Goal: Information Seeking & Learning: Learn about a topic

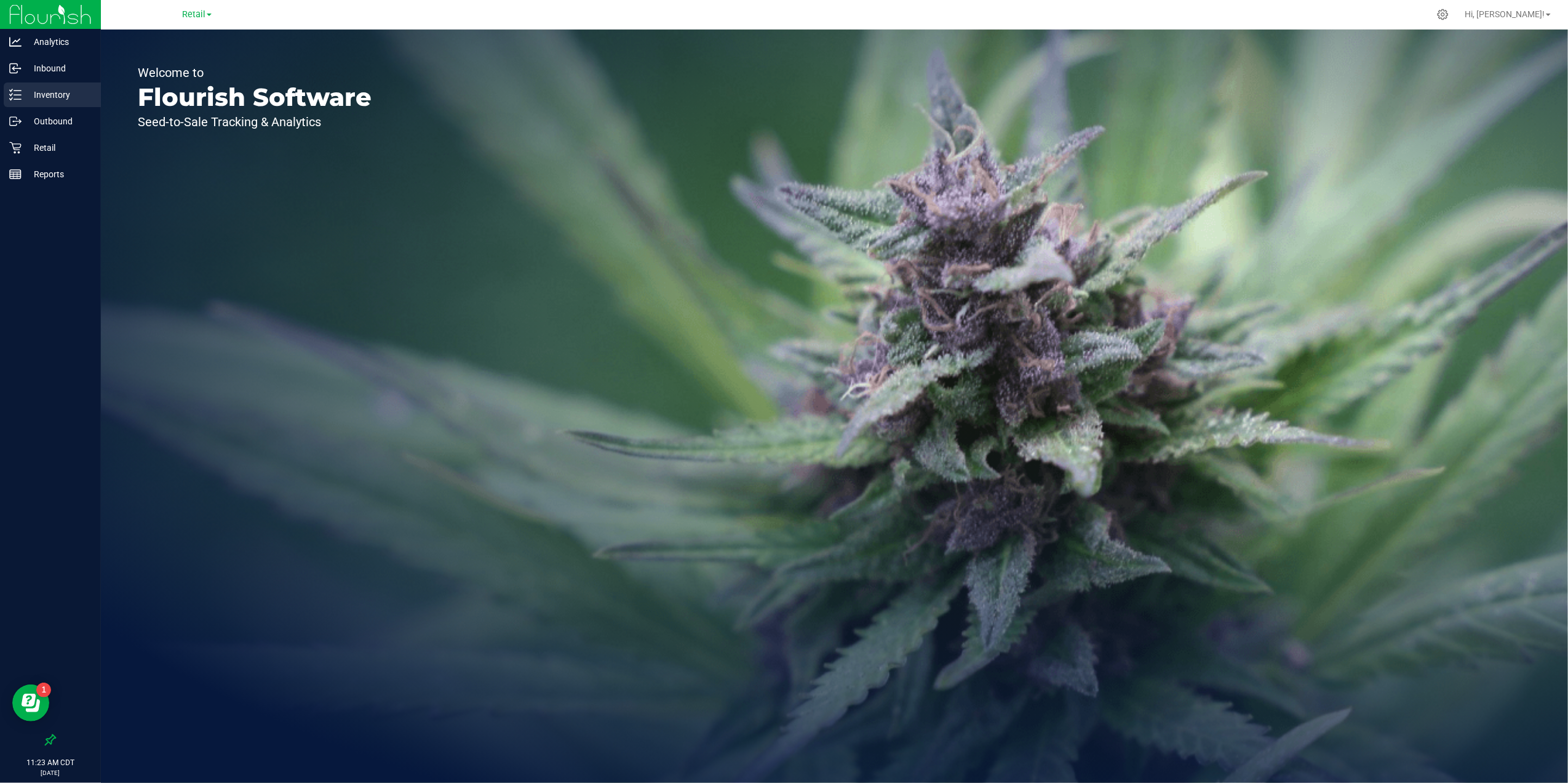
click at [55, 92] on p "Inventory" at bounding box center [58, 95] width 74 height 15
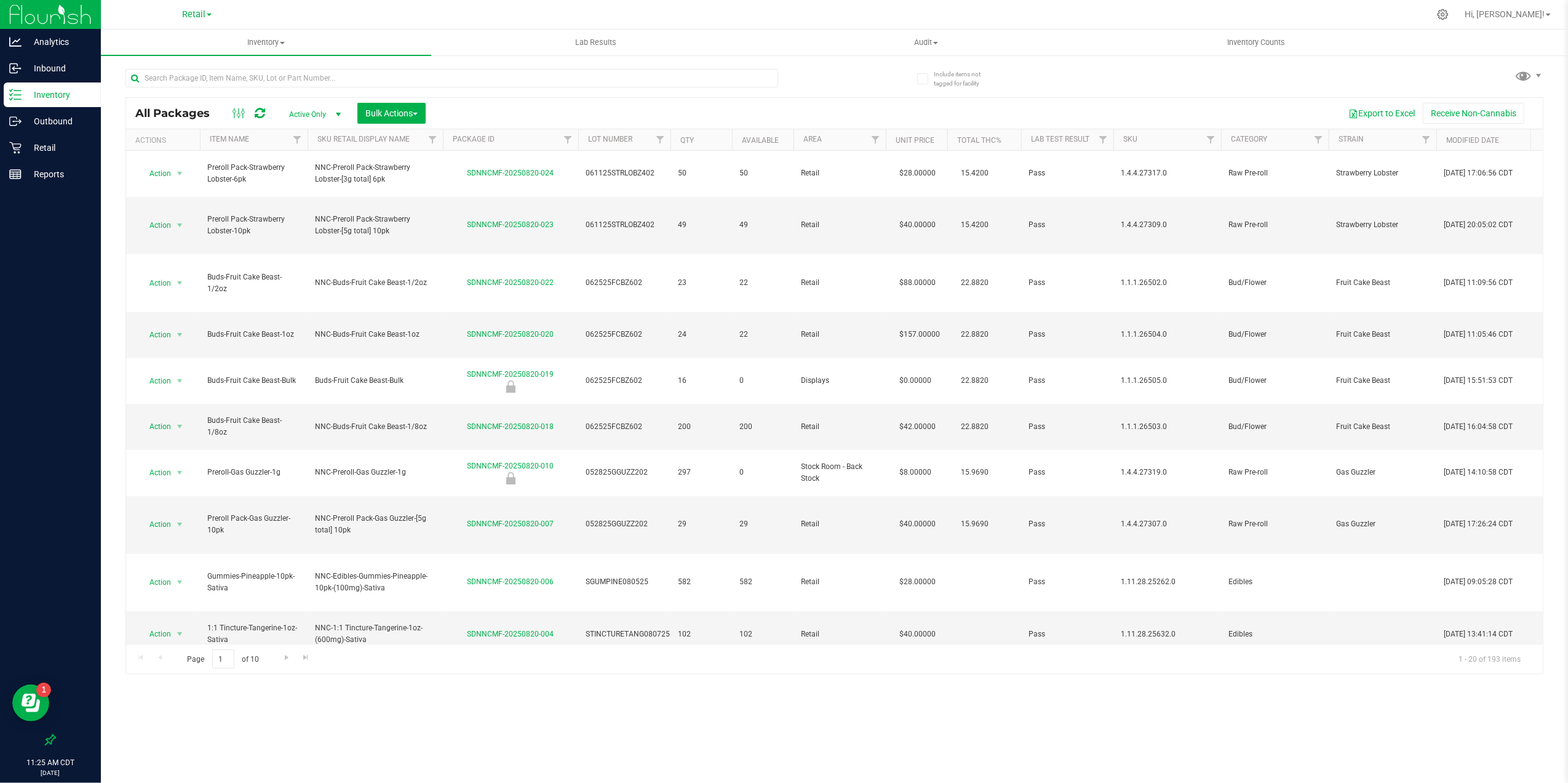
click at [277, 145] on th "Item Name" at bounding box center [253, 139] width 108 height 21
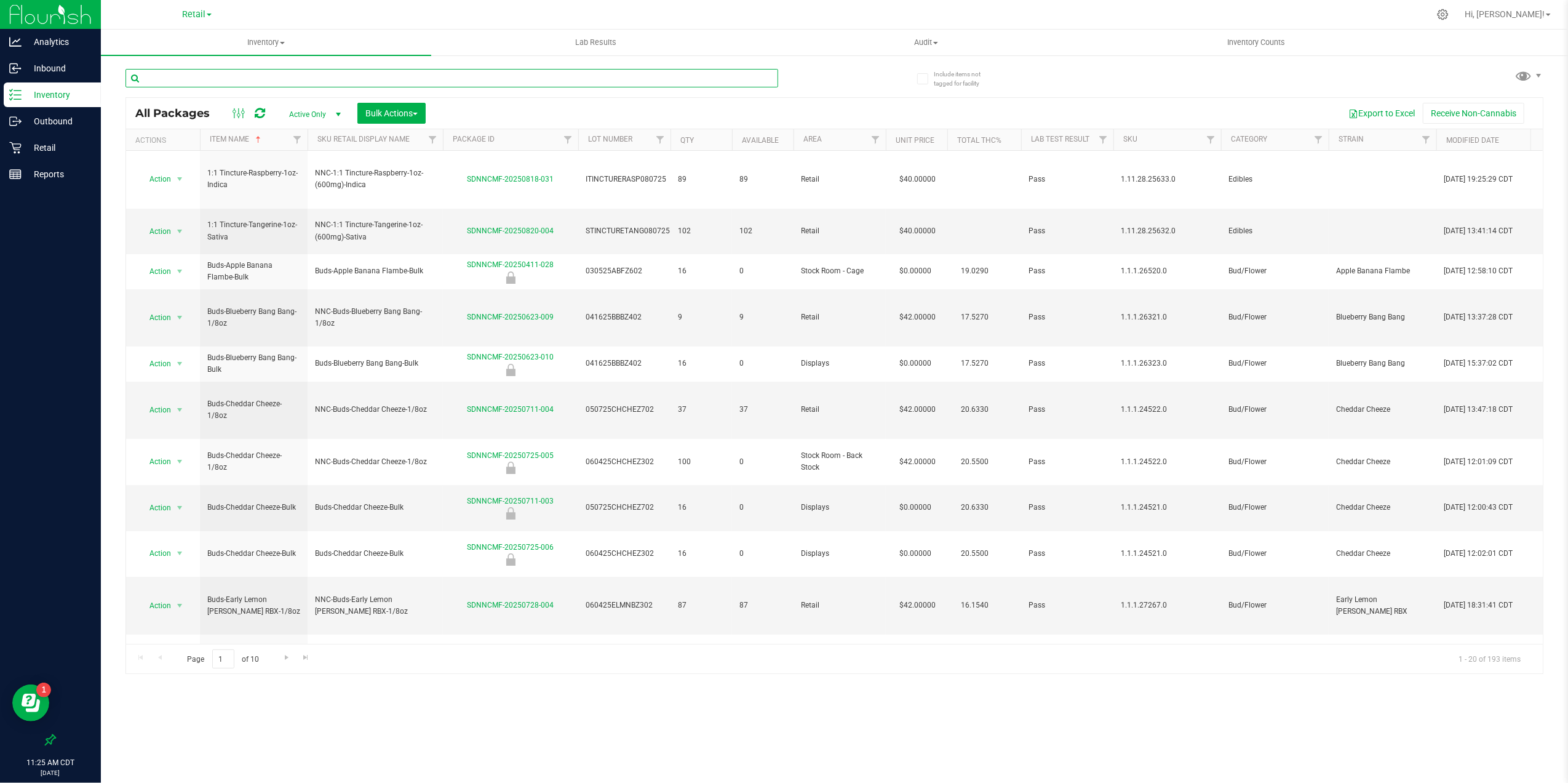
click at [307, 77] on input "text" at bounding box center [451, 78] width 652 height 18
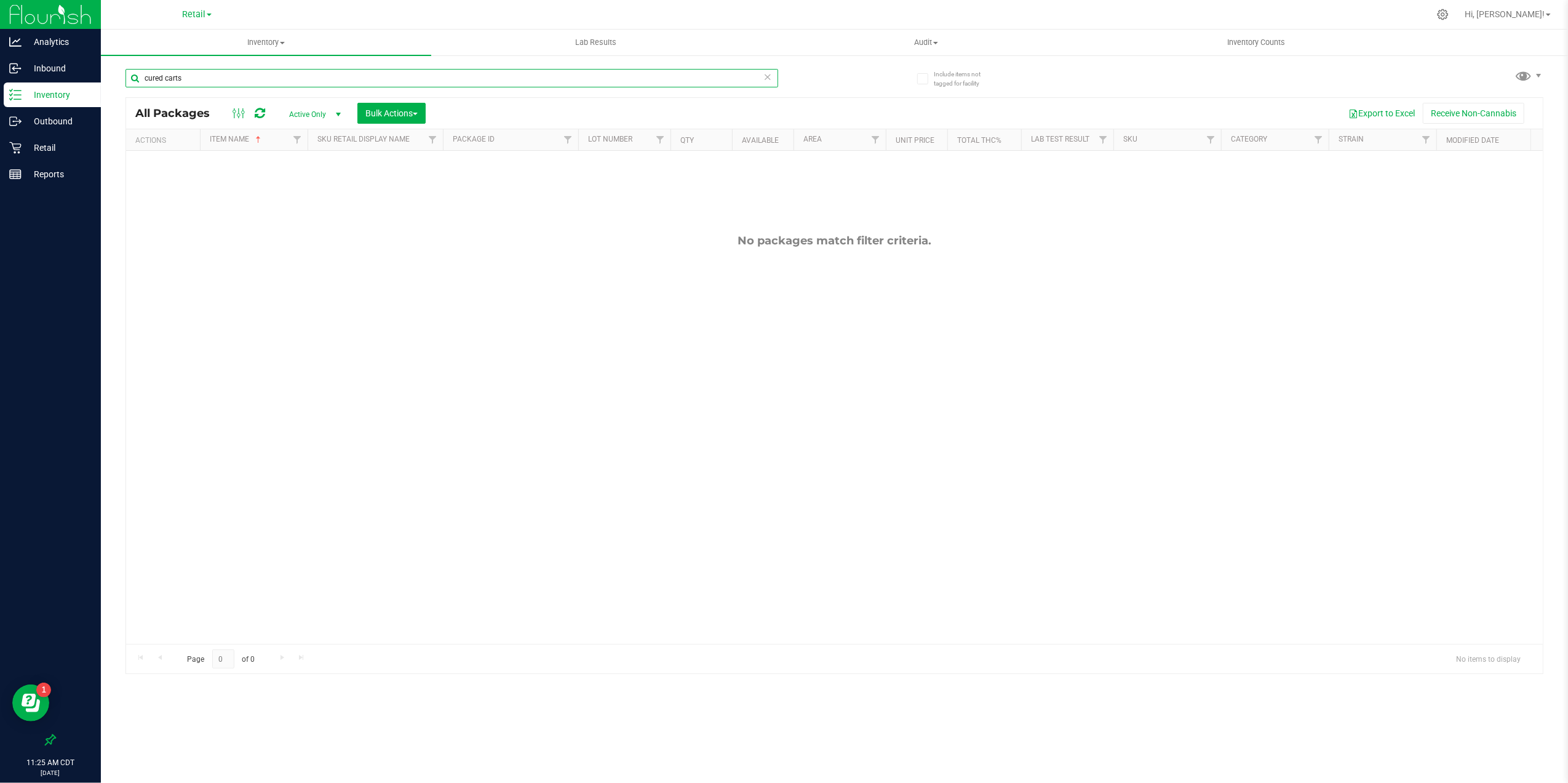
type input "cured carts"
click at [764, 80] on icon at bounding box center [767, 76] width 8 height 15
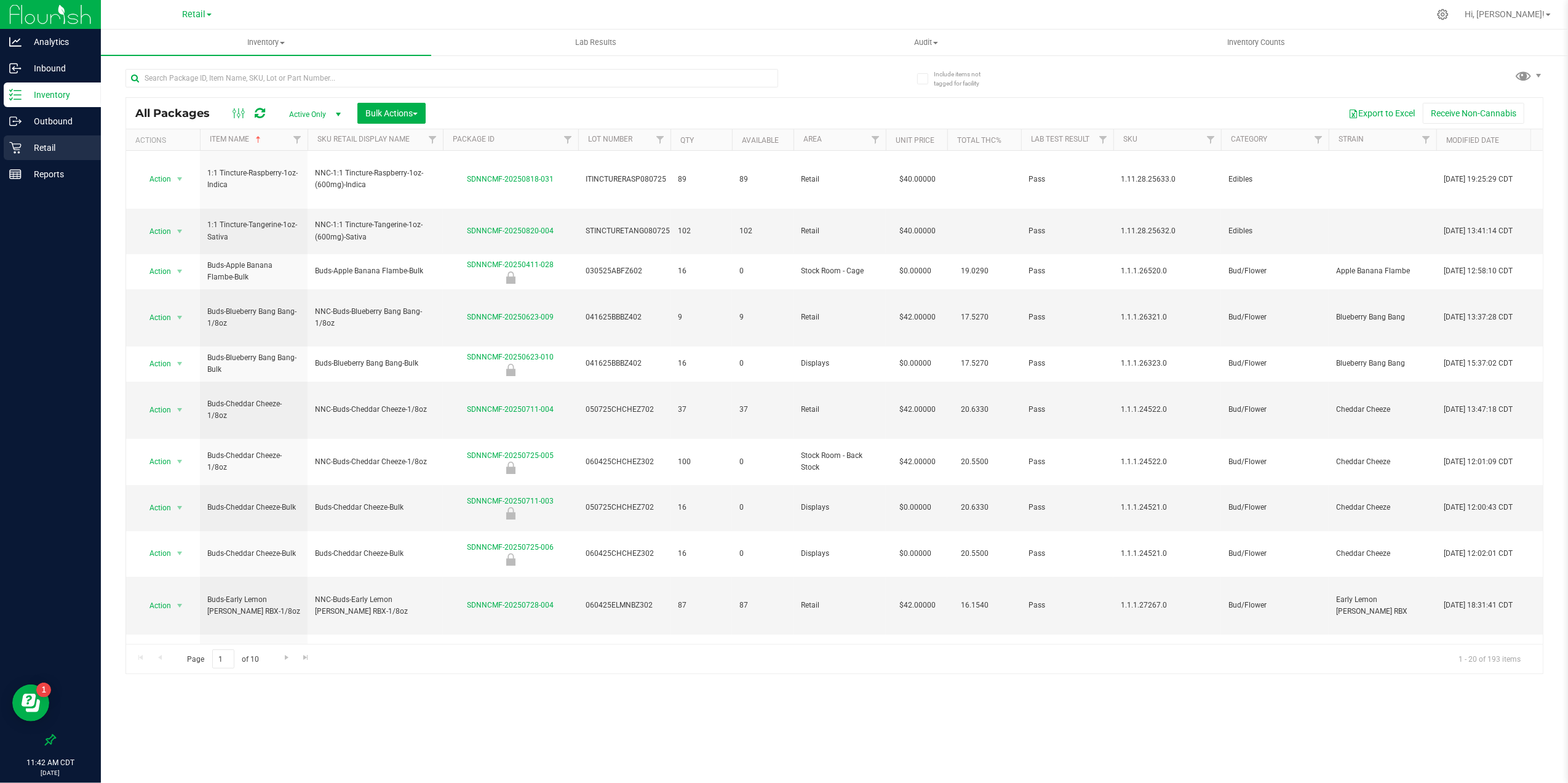
click at [69, 155] on div "Retail" at bounding box center [52, 147] width 98 height 25
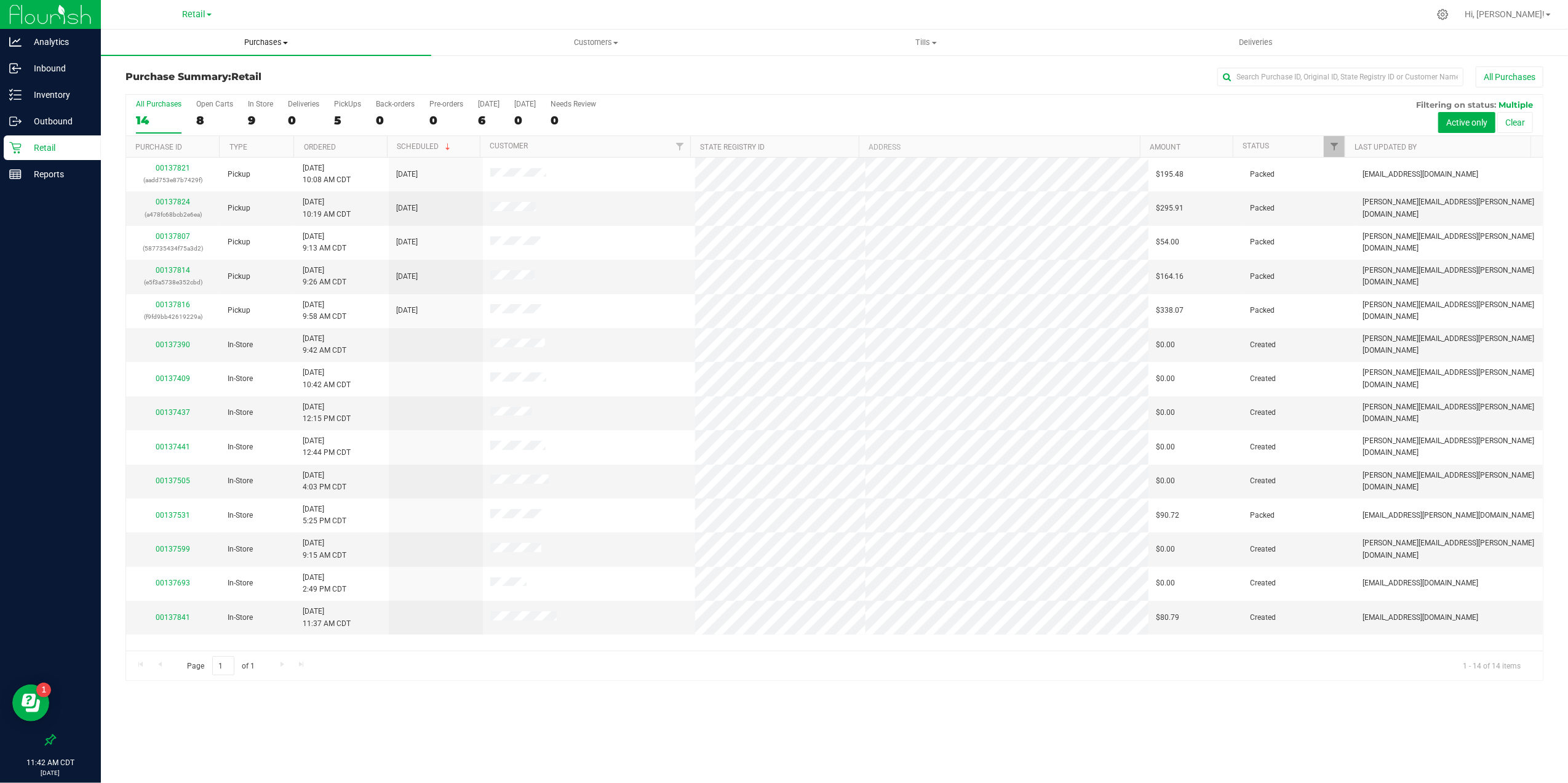
click at [269, 40] on span "Purchases" at bounding box center [266, 42] width 330 height 11
click at [61, 183] on div "Reports" at bounding box center [52, 174] width 98 height 25
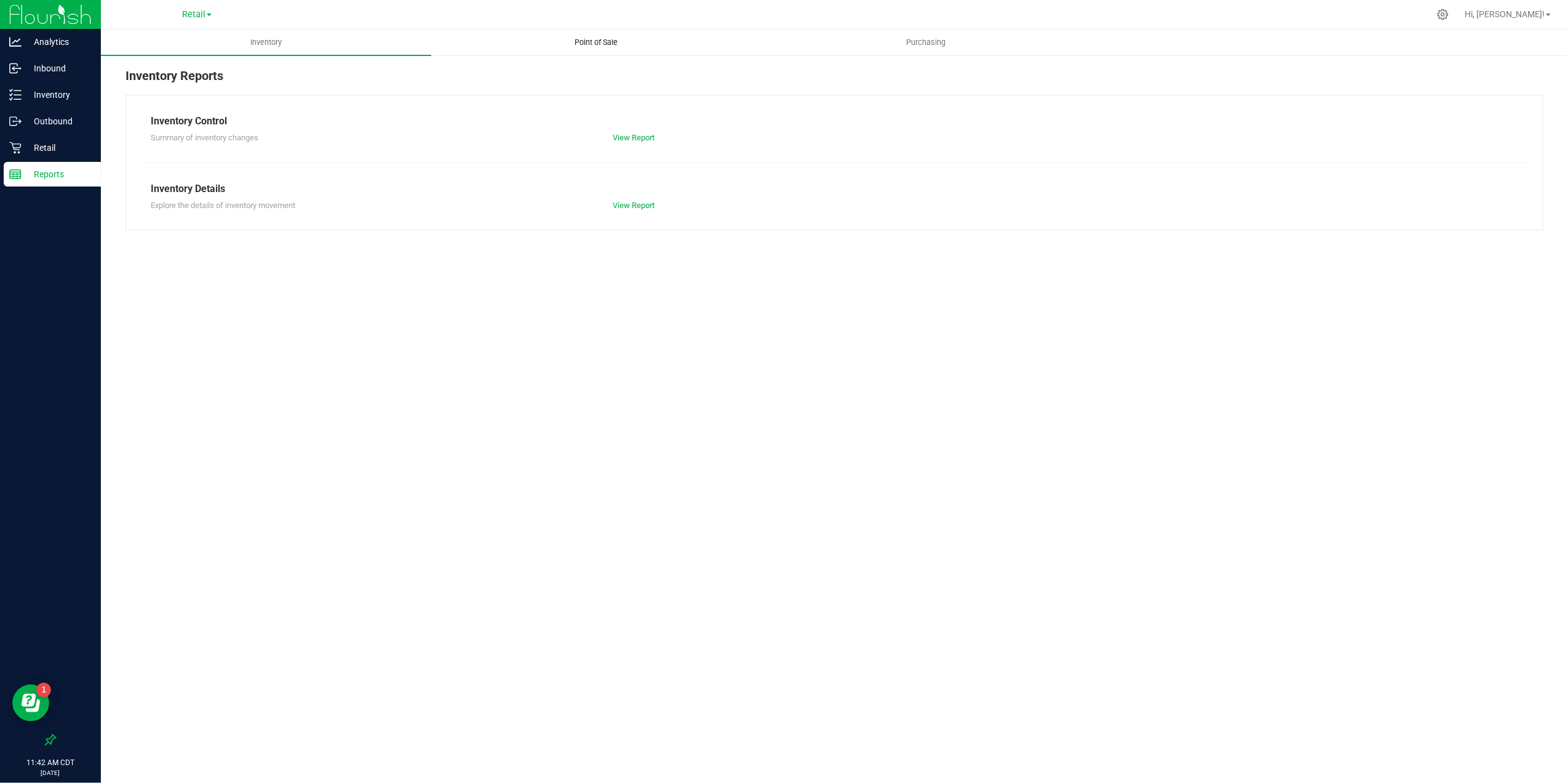
click at [584, 40] on span "Point of Sale" at bounding box center [595, 42] width 76 height 11
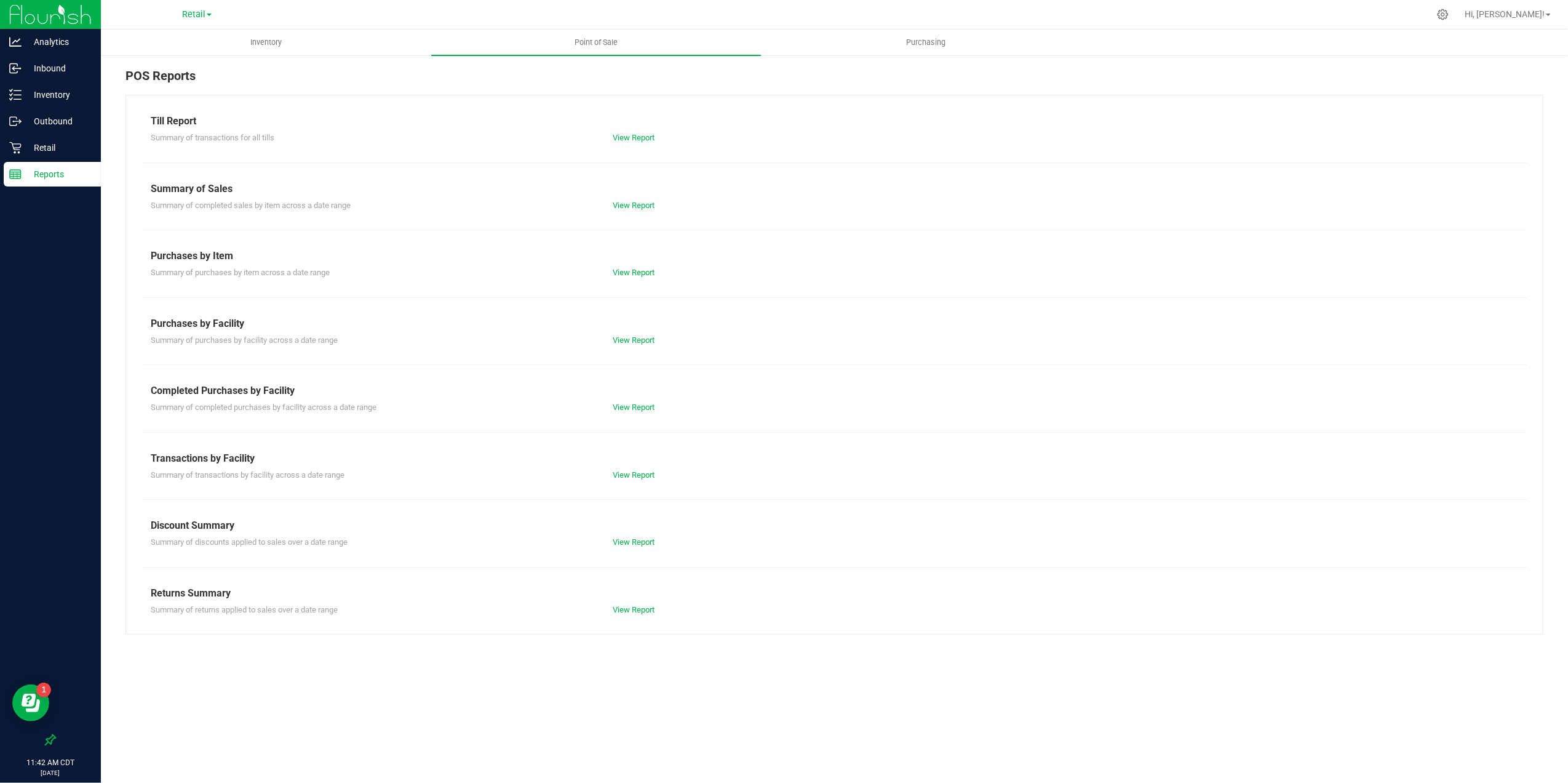
click at [645, 537] on div "View Report" at bounding box center [719, 541] width 231 height 12
click at [645, 540] on link "View Report" at bounding box center [633, 542] width 41 height 9
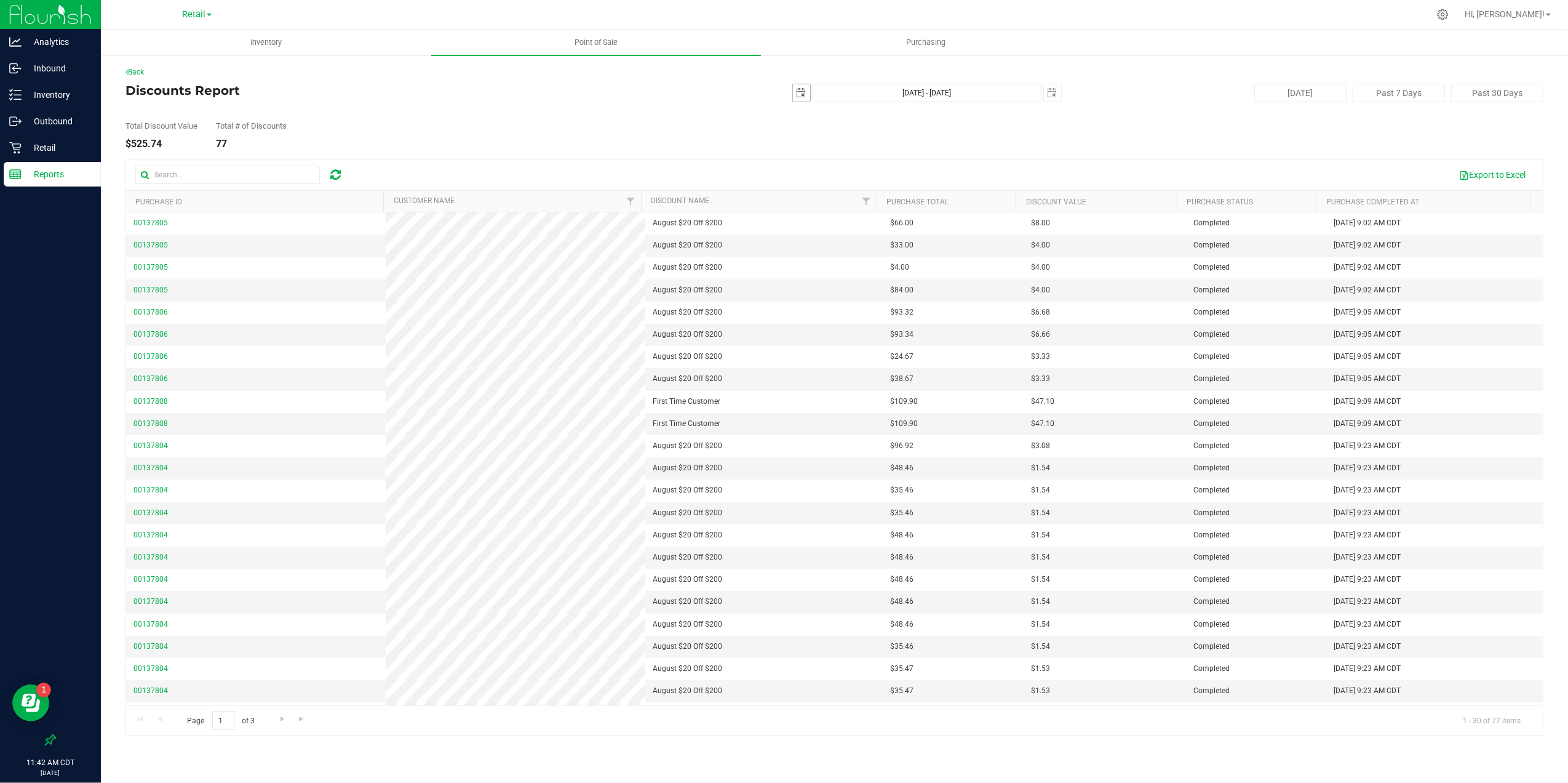
click at [792, 86] on span "[DATE]" at bounding box center [801, 93] width 18 height 18
click at [798, 92] on span "select" at bounding box center [801, 93] width 10 height 10
click at [891, 164] on link "1" at bounding box center [893, 161] width 17 height 19
type input "[DATE]"
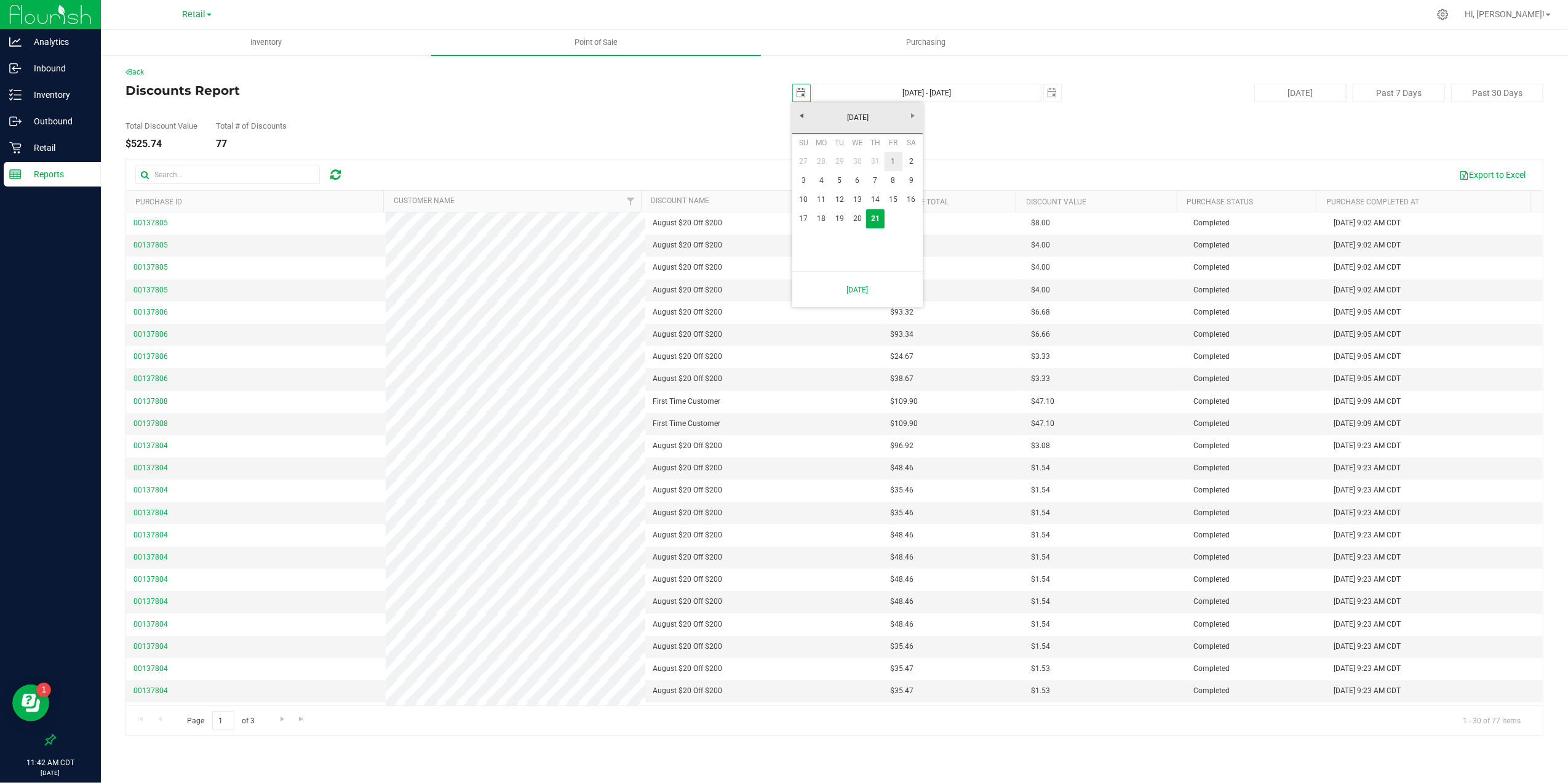
type input "[DATE] - [DATE]"
click at [865, 202] on span "Filter" at bounding box center [866, 201] width 10 height 10
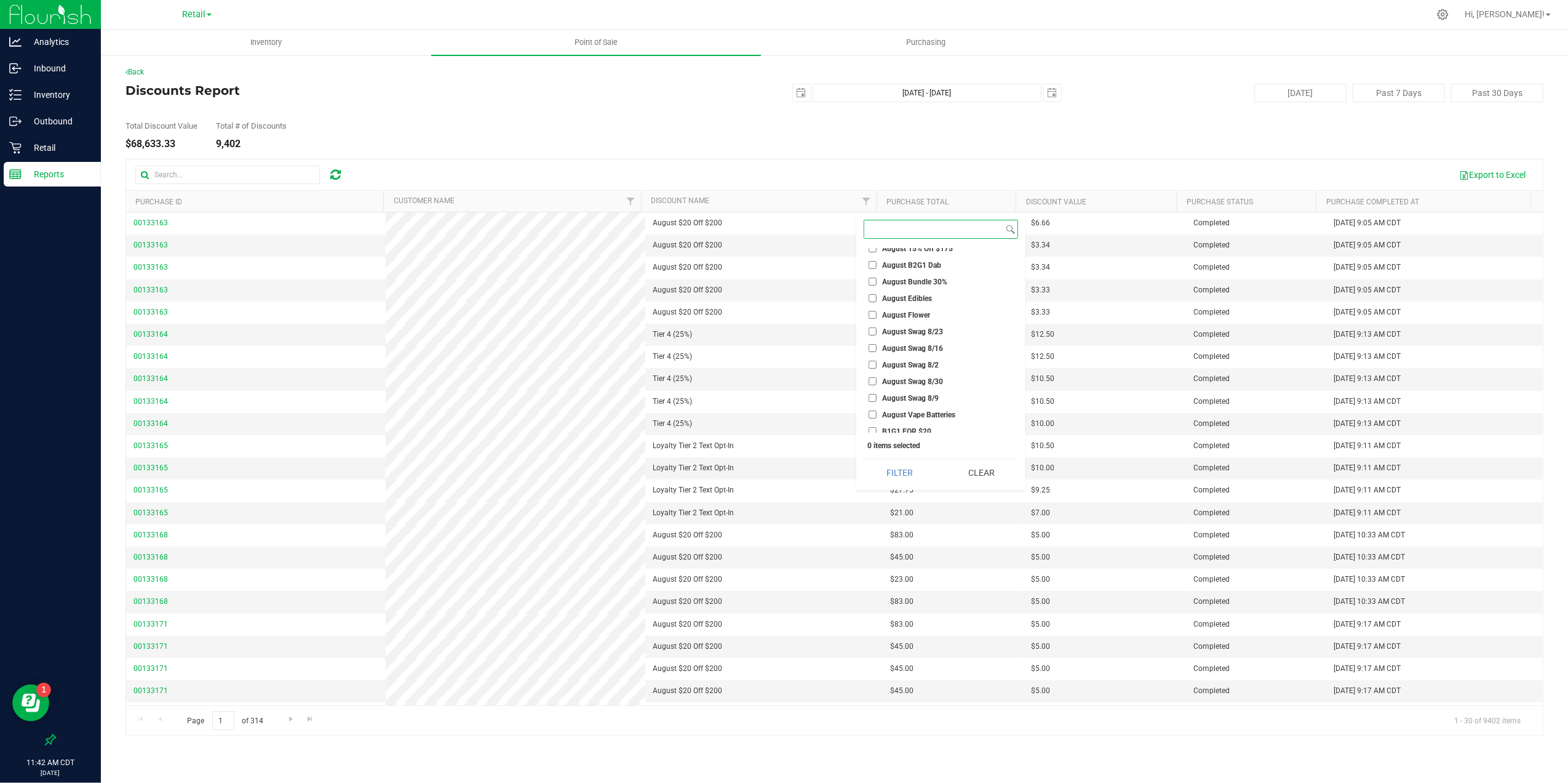
scroll to position [738, 0]
click at [937, 299] on span "August $20 Off $200" at bounding box center [917, 297] width 70 height 7
click at [877, 299] on input "August $20 Off $200" at bounding box center [872, 296] width 8 height 8
checkbox input "true"
click at [901, 478] on button "Filter" at bounding box center [900, 472] width 73 height 27
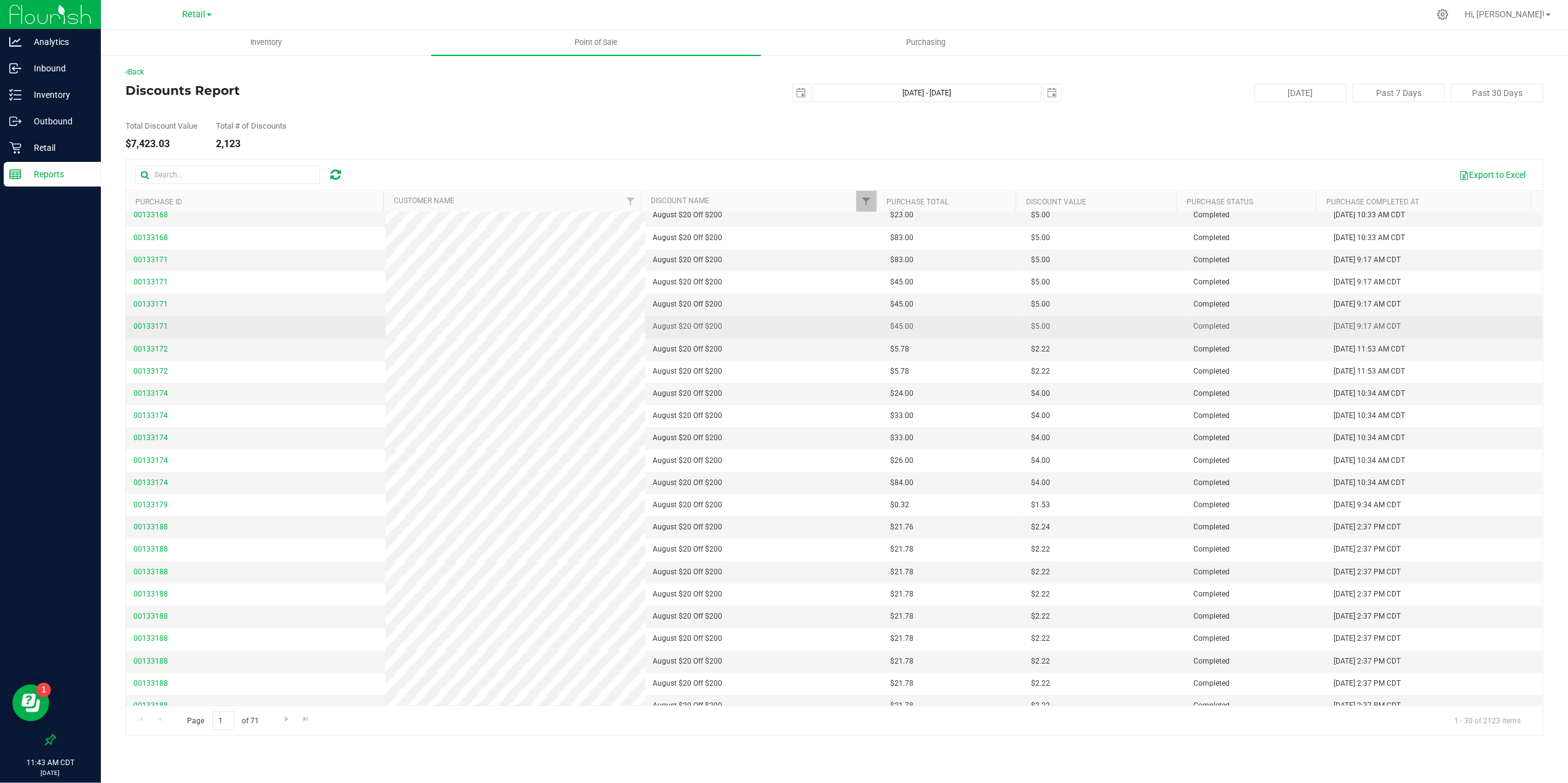
scroll to position [180, 0]
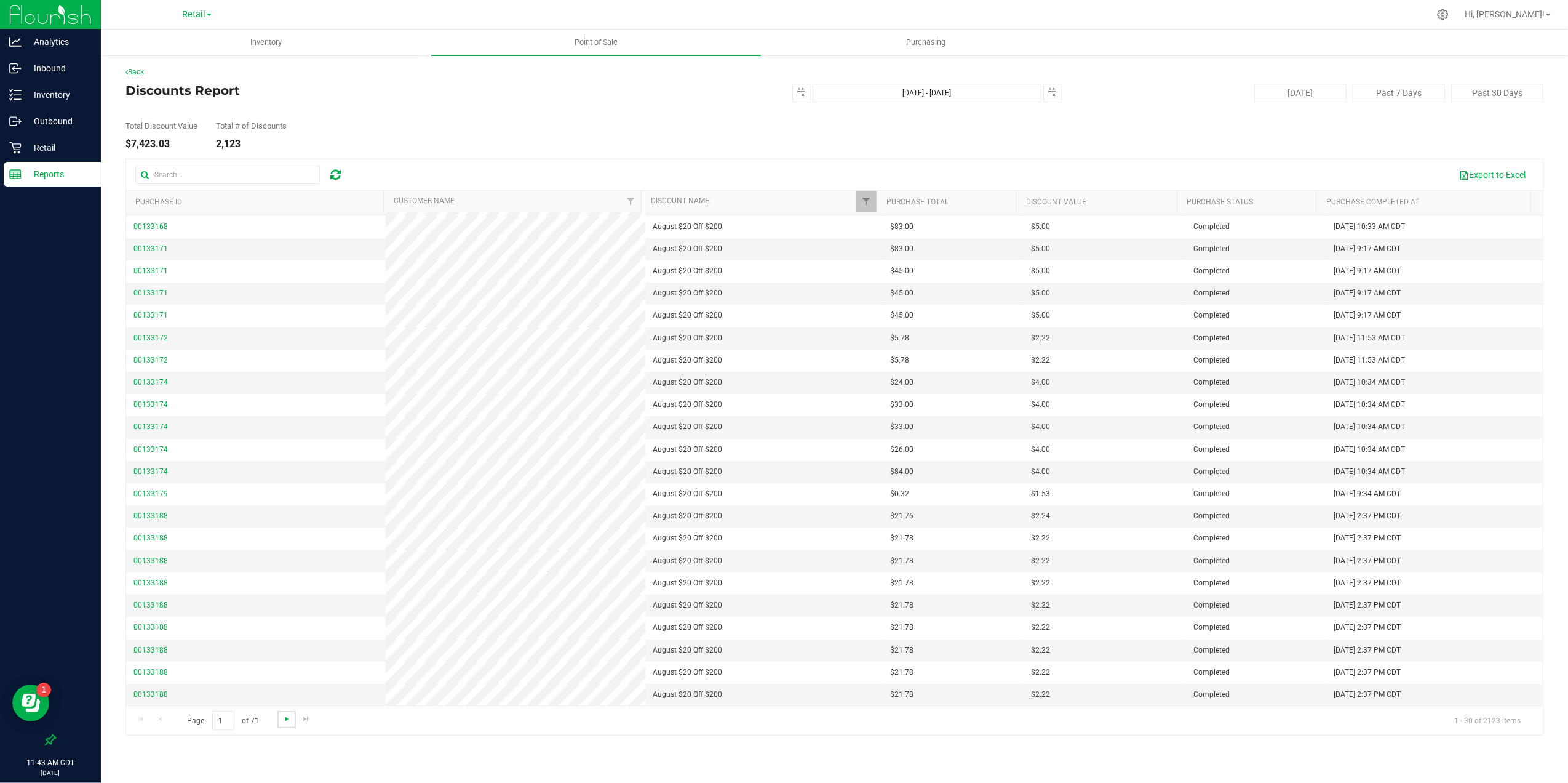
click at [282, 723] on span "Go to the next page" at bounding box center [286, 719] width 10 height 10
click at [282, 725] on link "Go to the next page" at bounding box center [286, 719] width 17 height 17
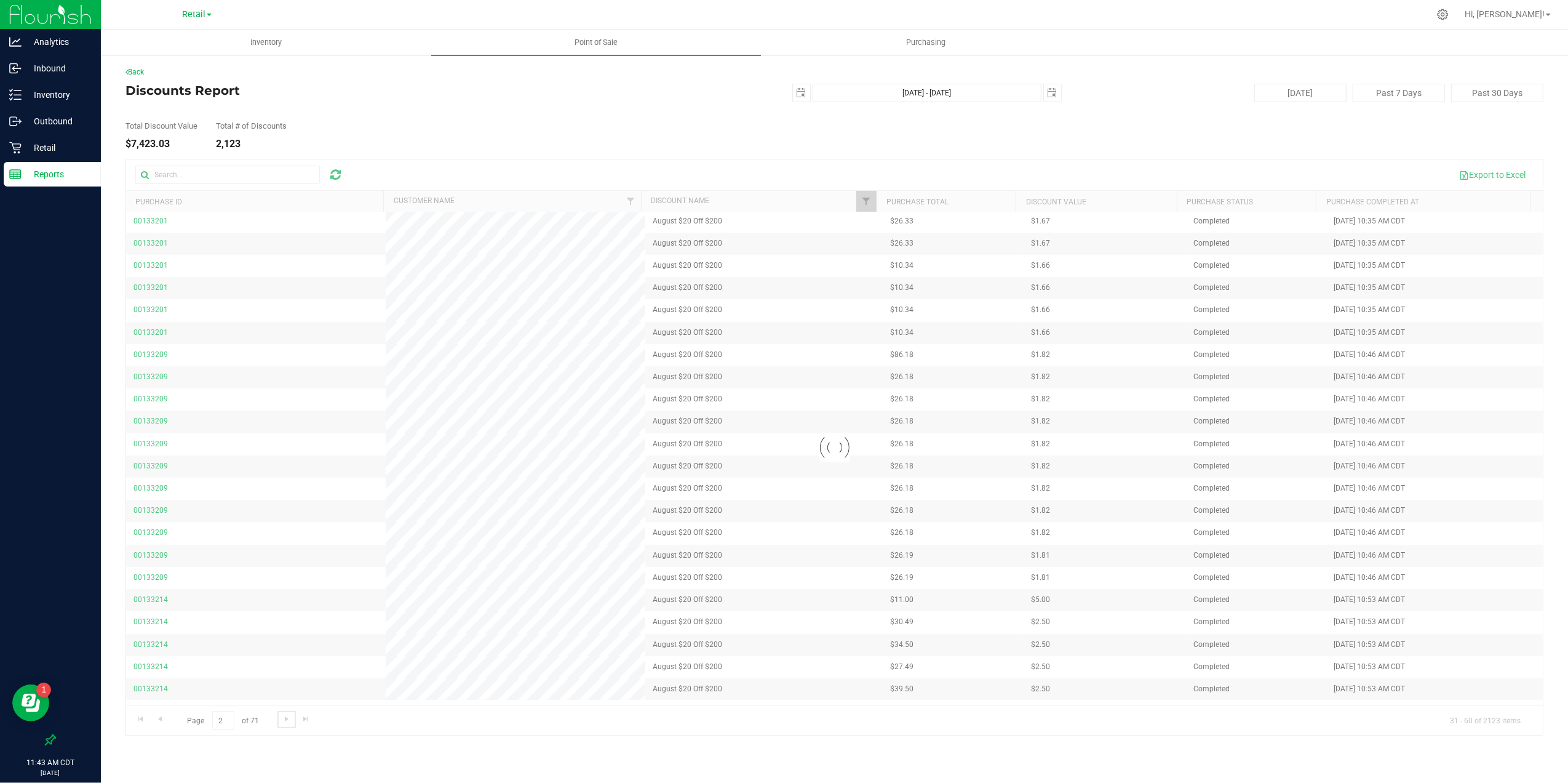
scroll to position [0, 0]
click at [282, 720] on span "Go to the next page" at bounding box center [286, 719] width 10 height 10
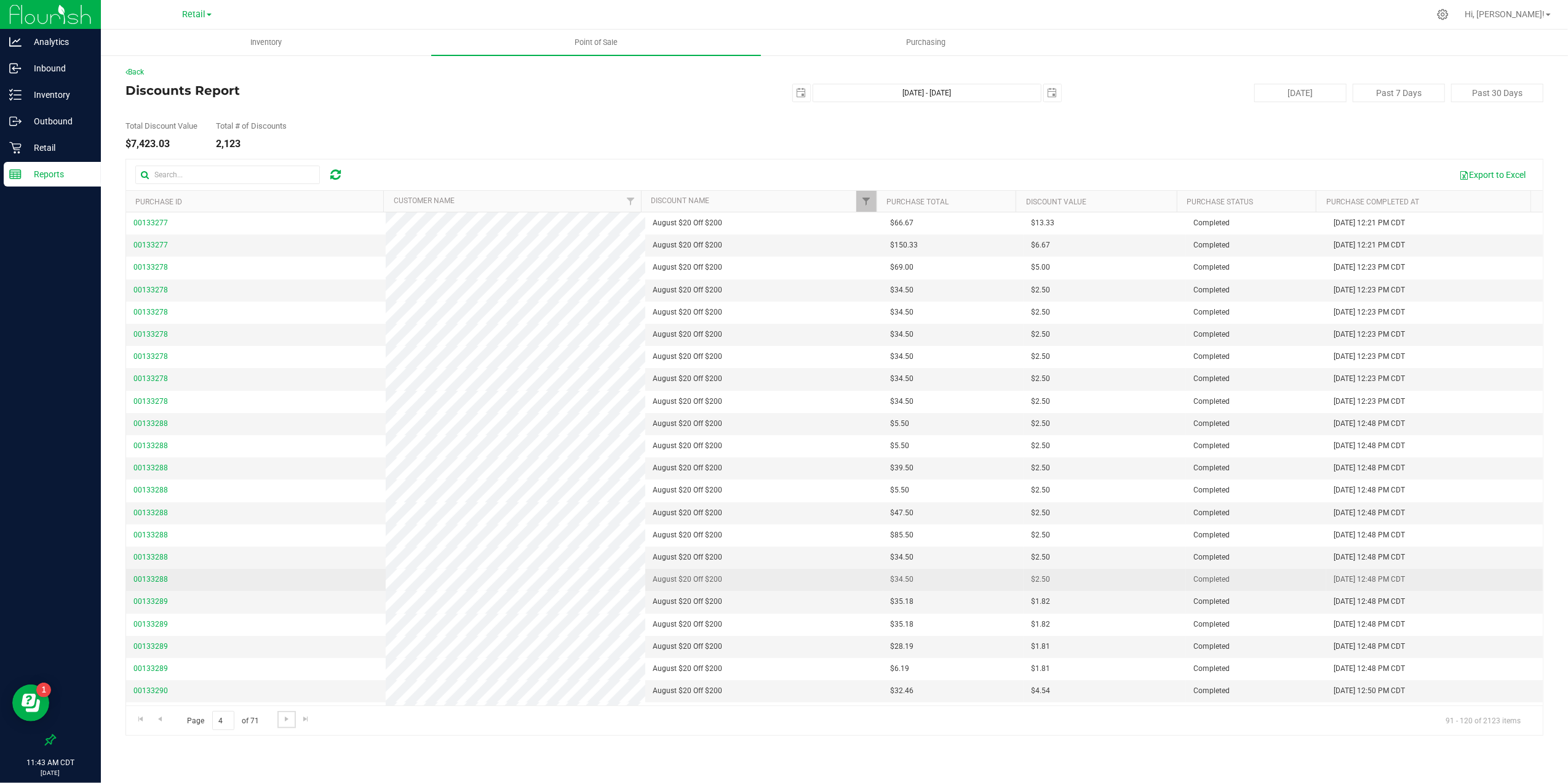
scroll to position [180, 0]
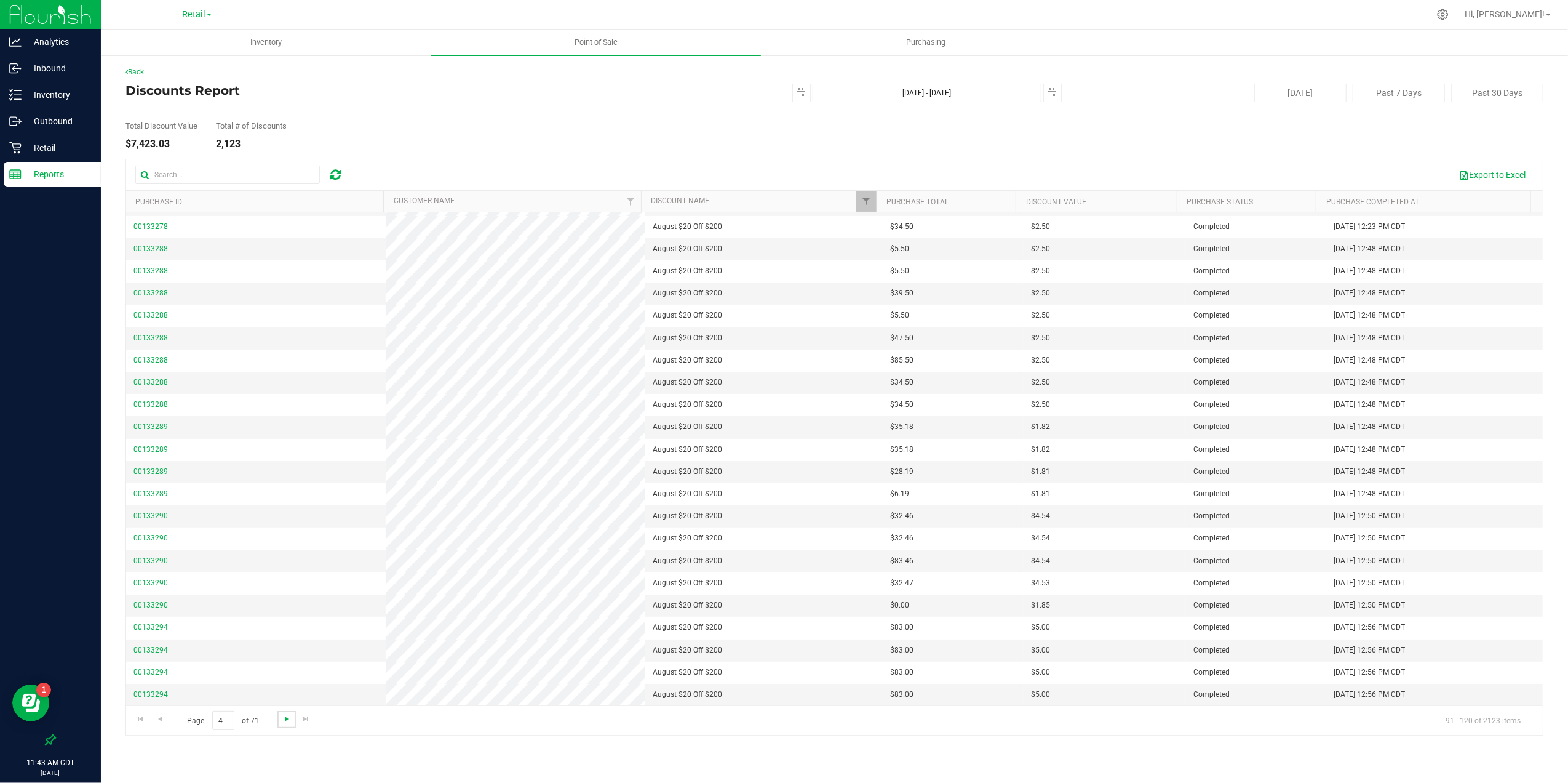
click at [286, 719] on span "Go to the next page" at bounding box center [286, 719] width 10 height 10
click at [139, 74] on link "Back" at bounding box center [134, 72] width 18 height 8
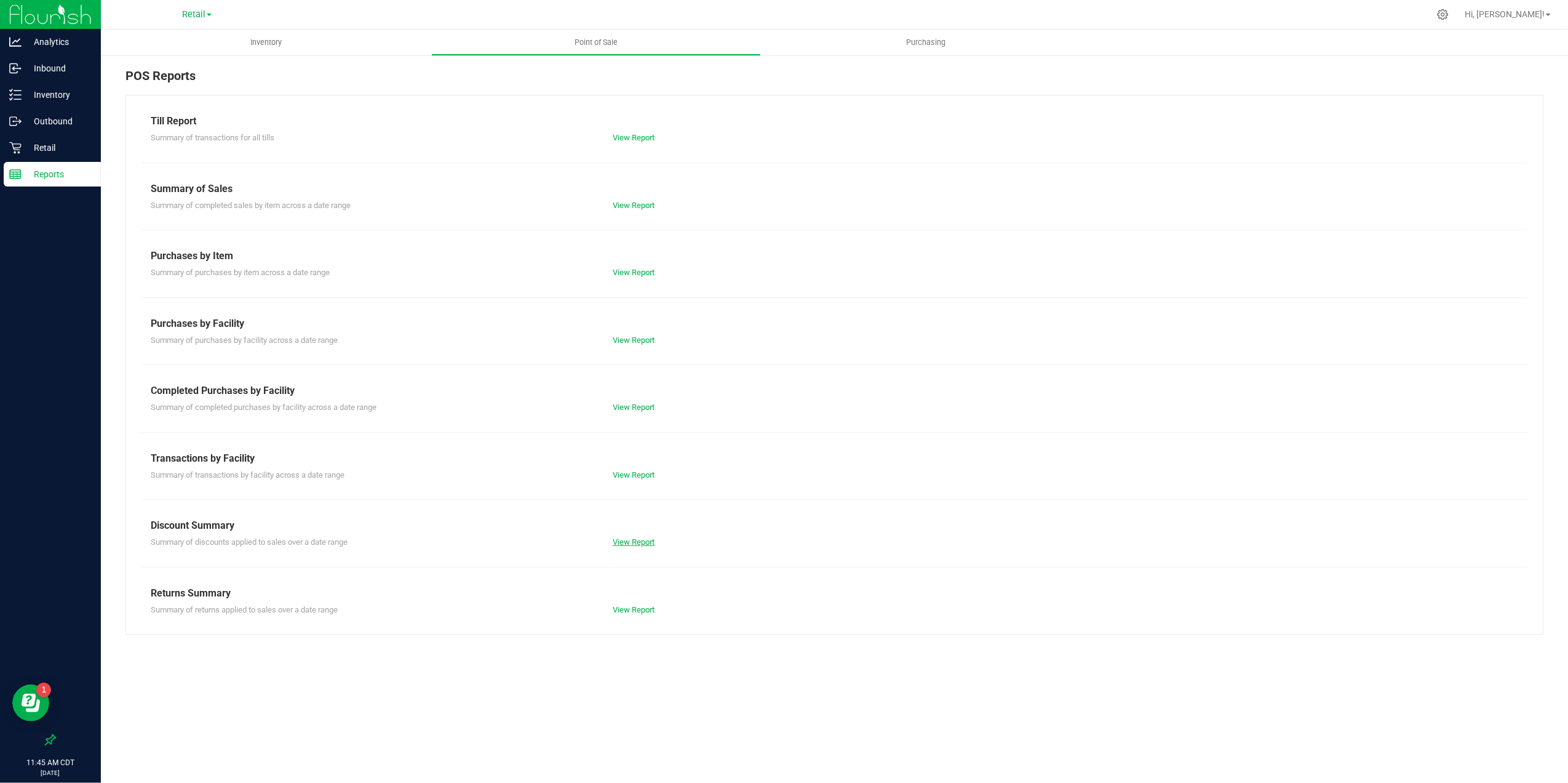
click at [632, 543] on link "View Report" at bounding box center [633, 542] width 41 height 9
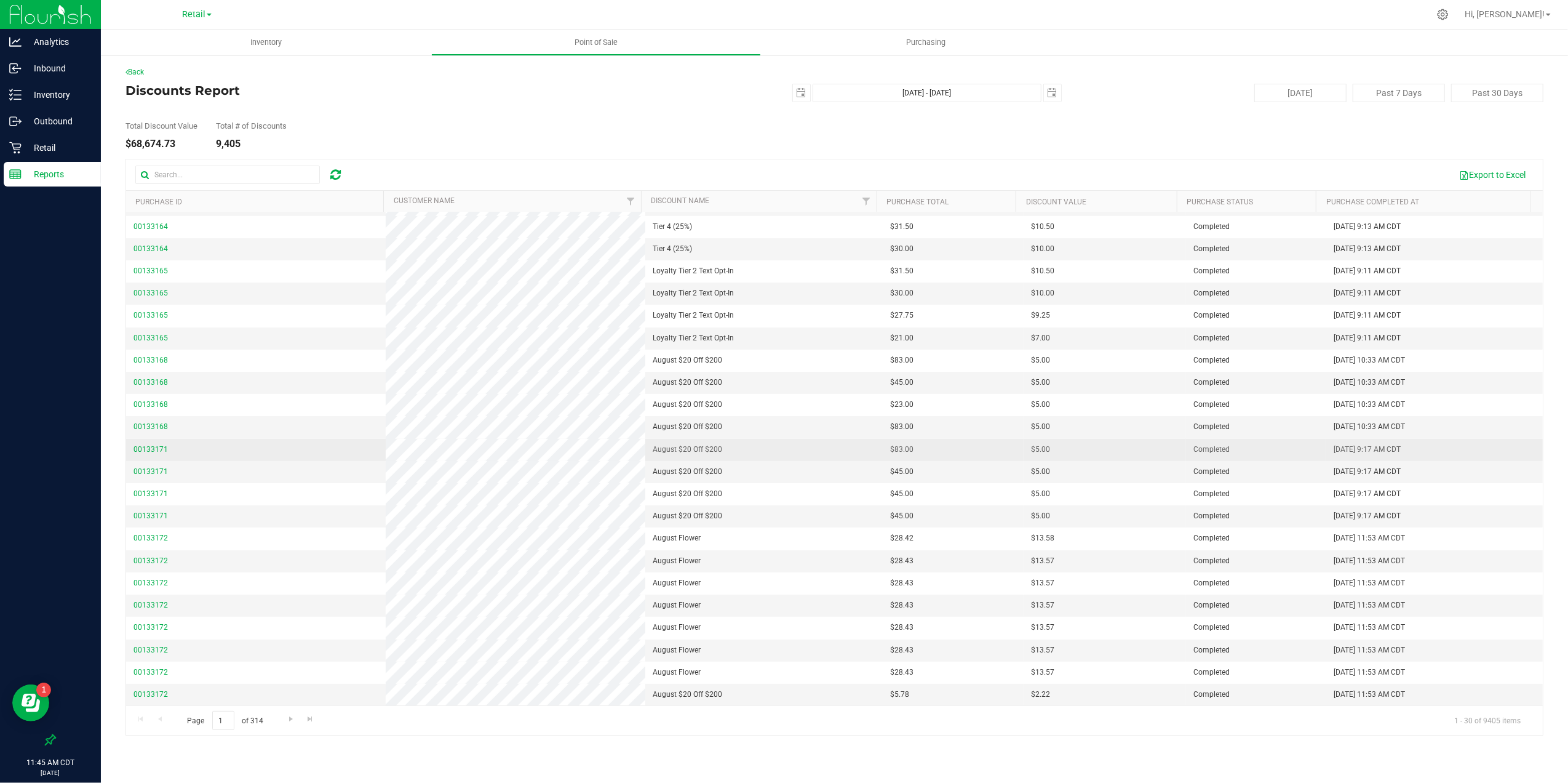
scroll to position [180, 0]
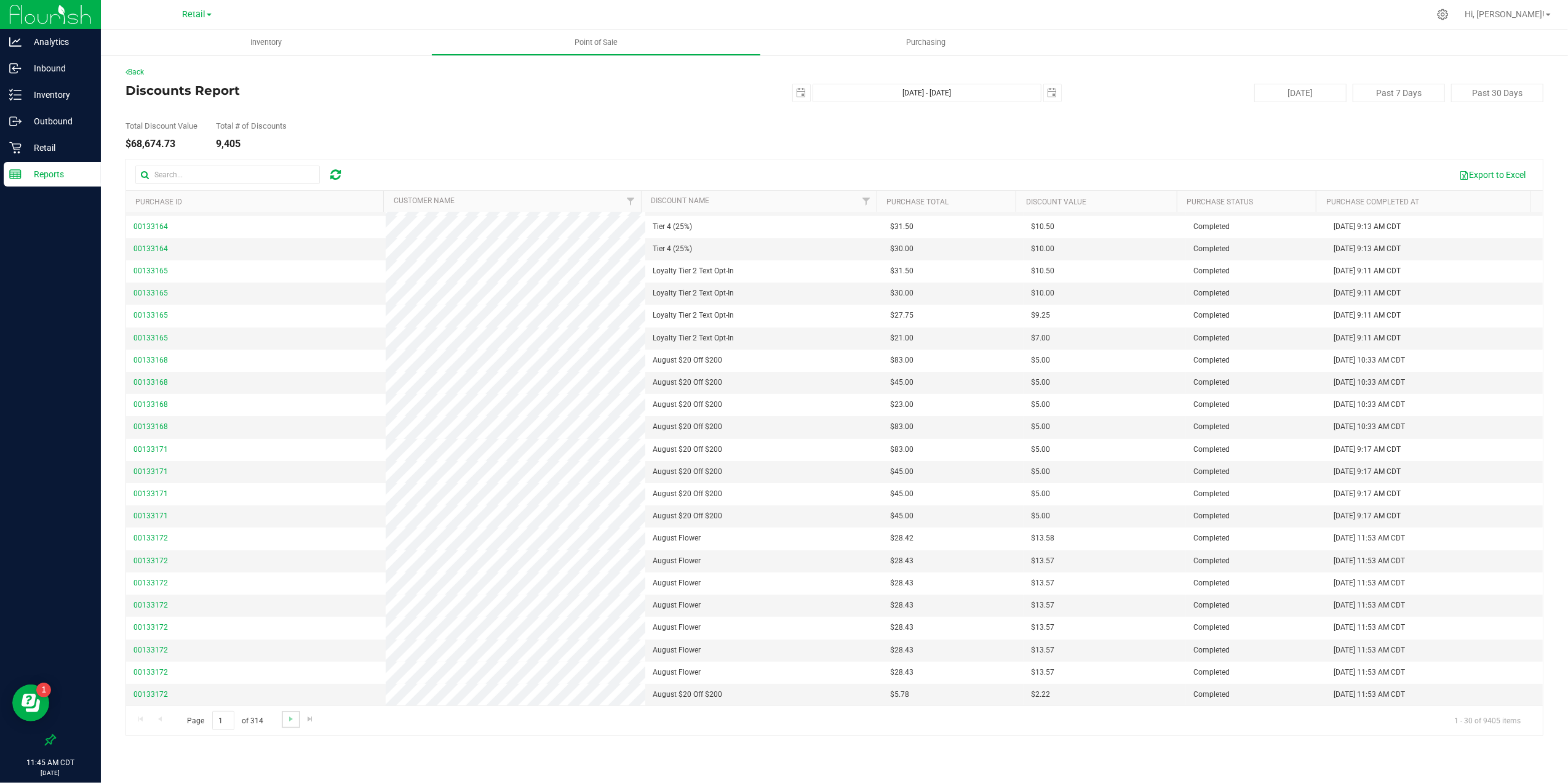
click at [284, 725] on link "Go to the next page" at bounding box center [290, 719] width 17 height 17
click at [286, 721] on span "Go to the next page" at bounding box center [291, 719] width 10 height 10
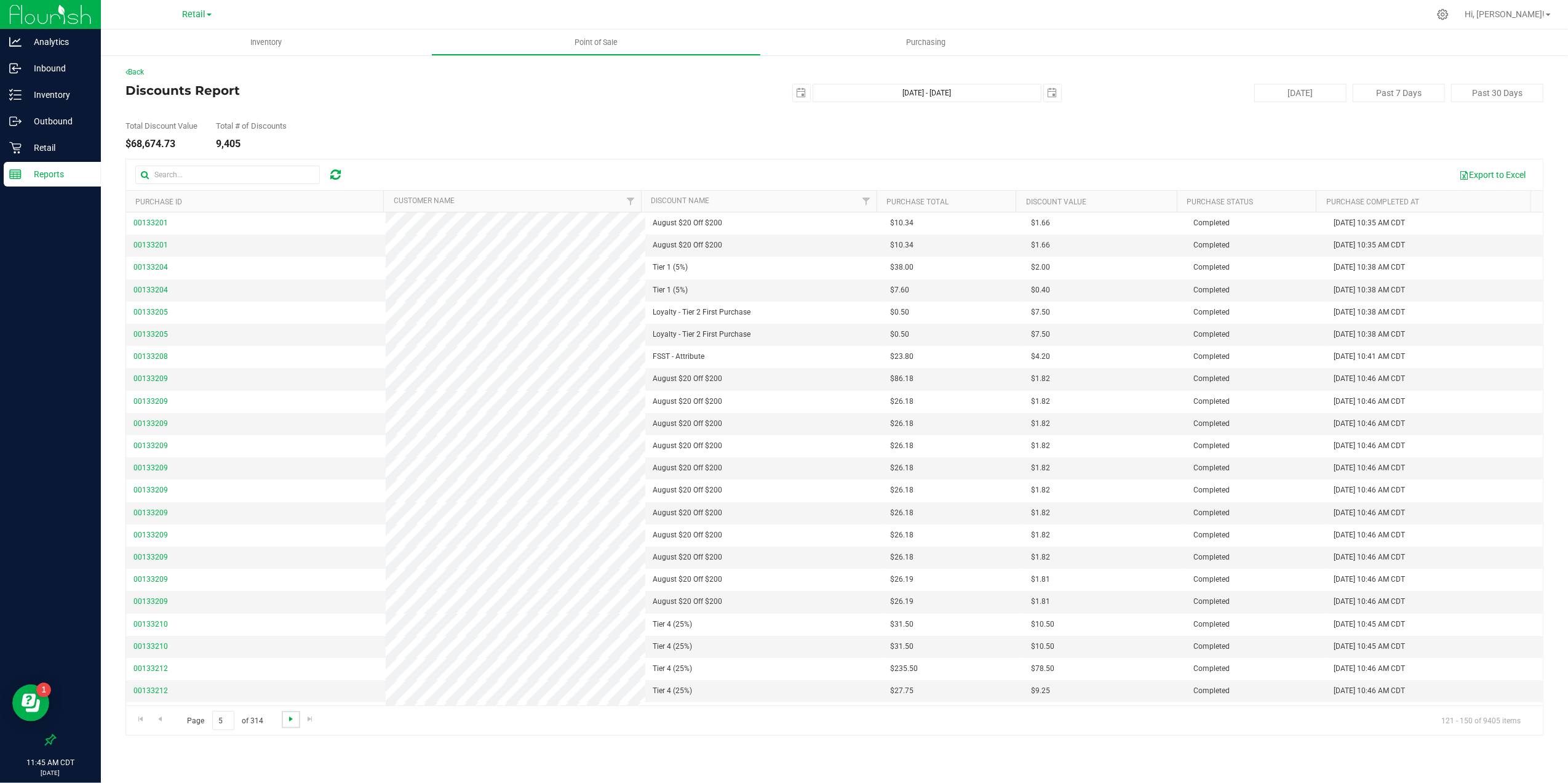
click at [287, 723] on span "Go to the next page" at bounding box center [291, 719] width 10 height 10
click at [62, 94] on p "Inventory" at bounding box center [58, 95] width 74 height 15
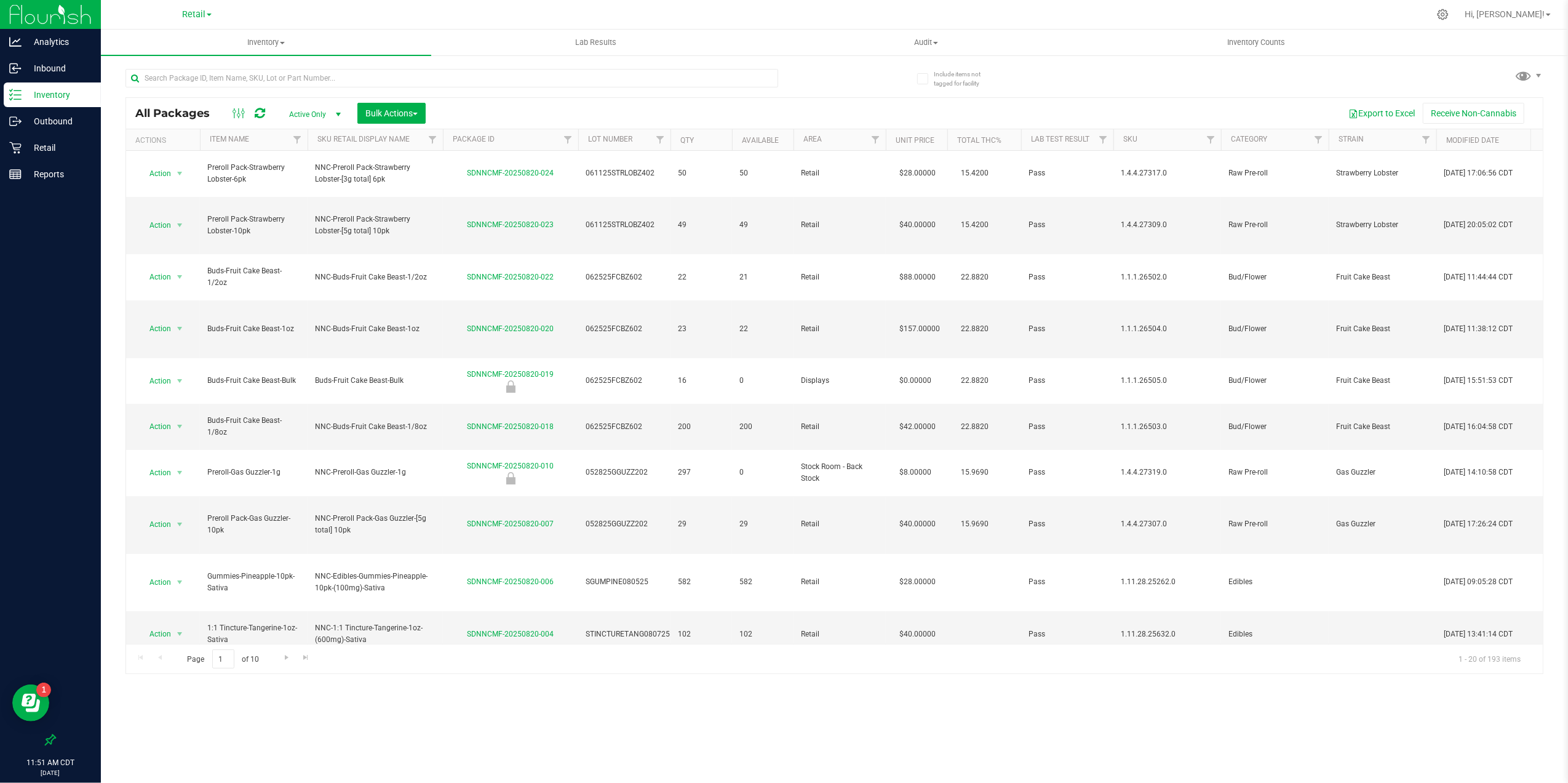
click at [259, 143] on th "Item Name" at bounding box center [253, 139] width 108 height 21
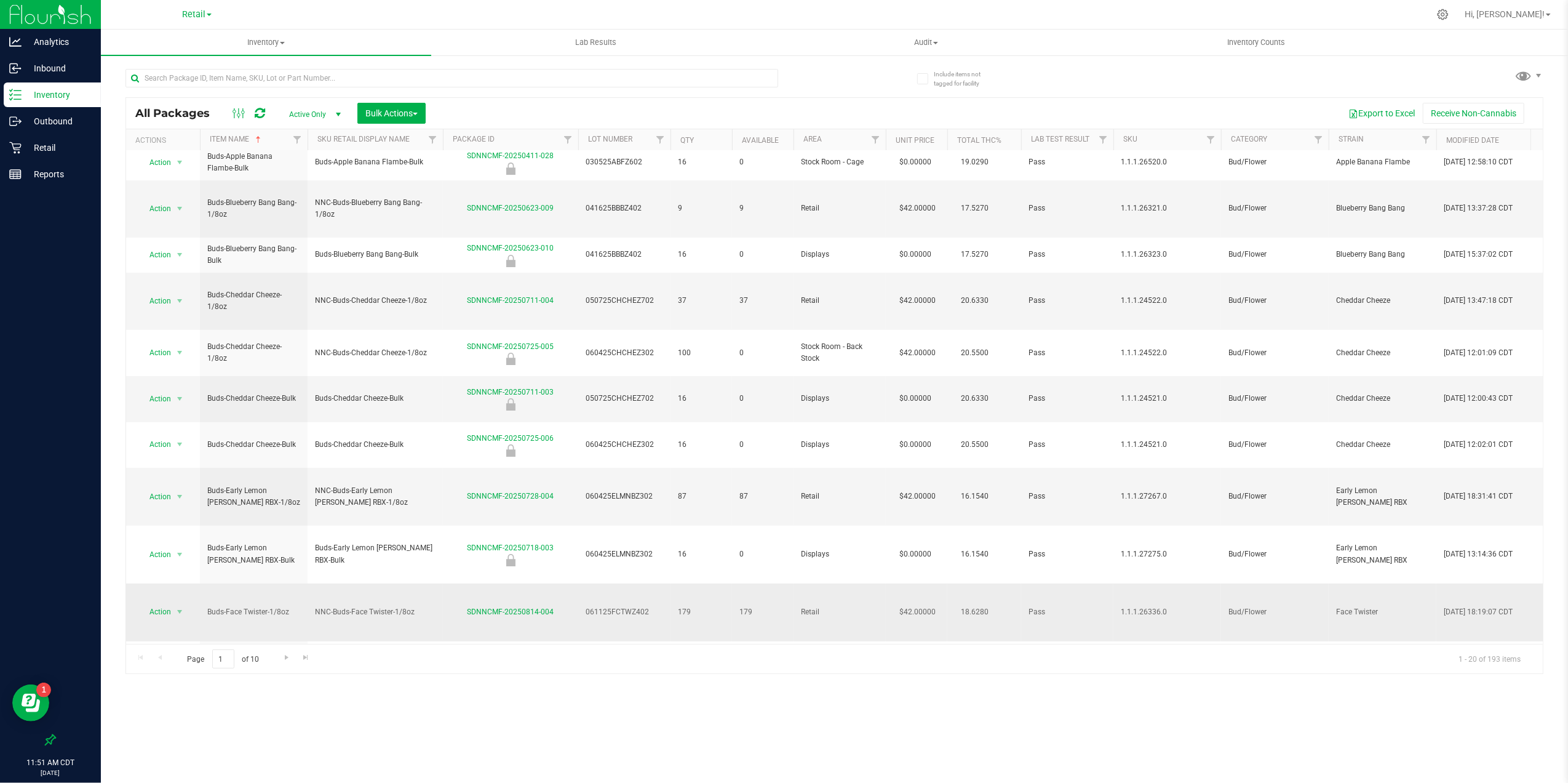
scroll to position [186, 0]
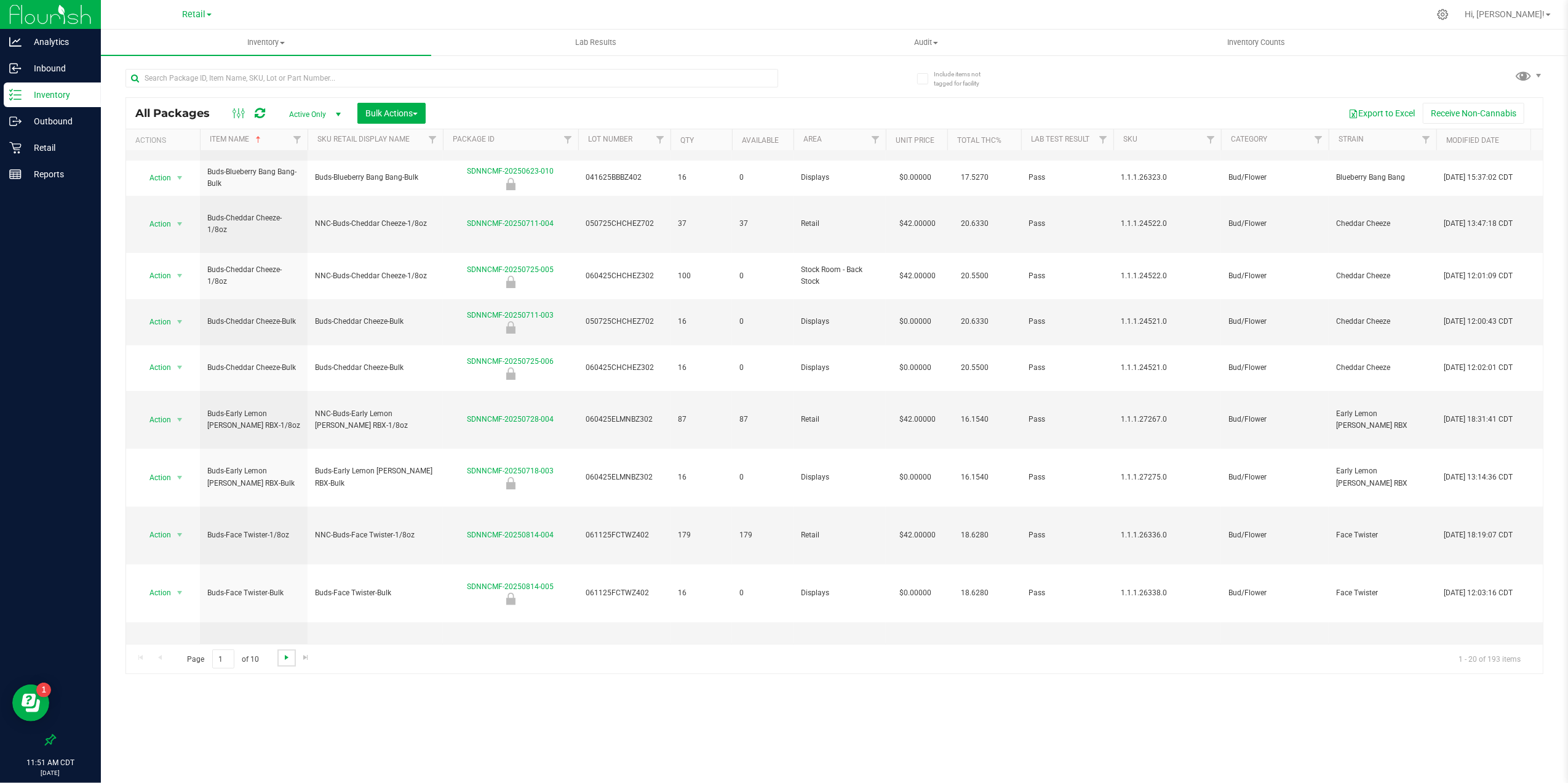
click at [282, 661] on span "Go to the next page" at bounding box center [286, 657] width 10 height 10
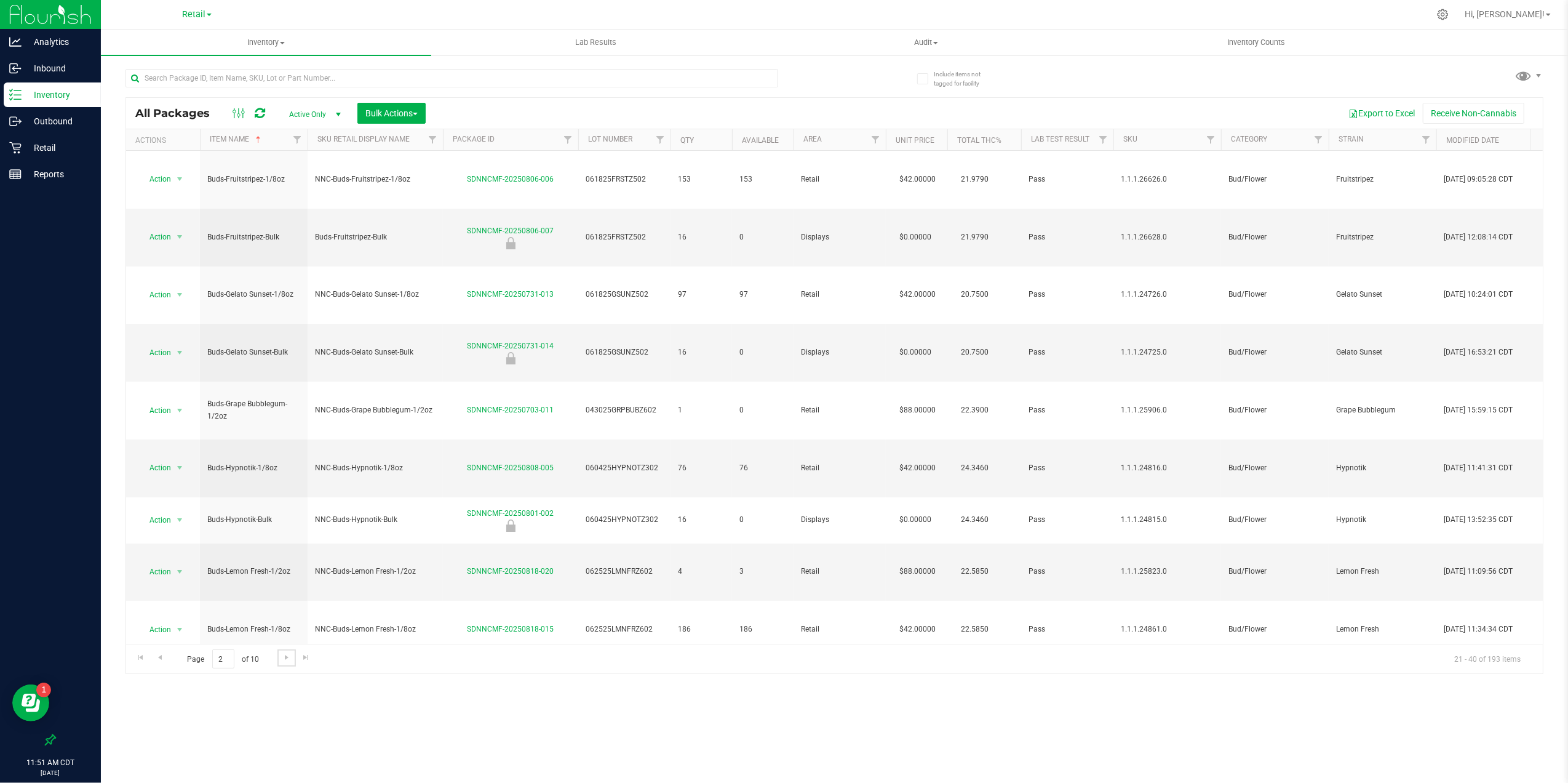
scroll to position [157, 0]
